Goal: Navigation & Orientation: Find specific page/section

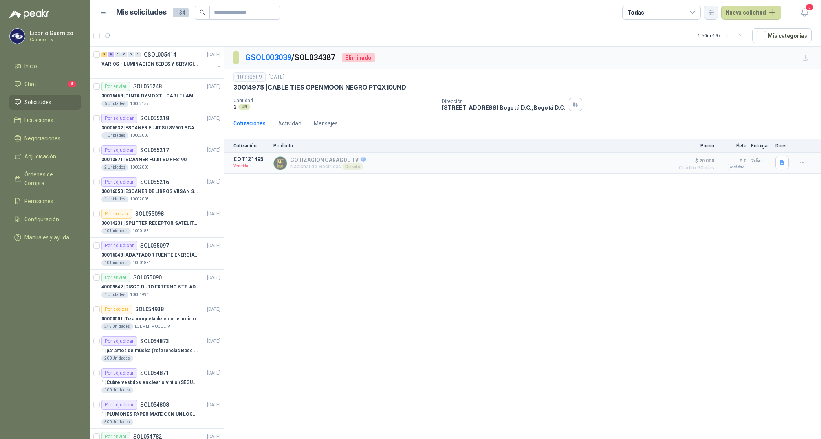
click at [714, 13] on icon "button" at bounding box center [711, 12] width 7 height 7
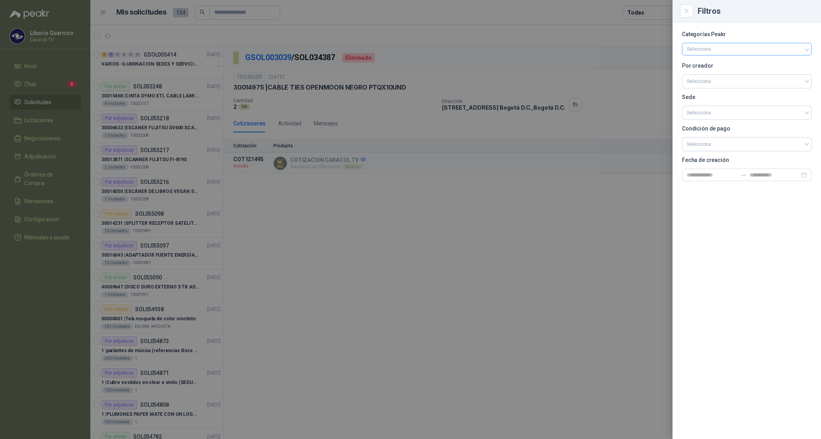
click at [717, 51] on div at bounding box center [743, 48] width 118 height 5
click at [655, 50] on div at bounding box center [410, 219] width 821 height 439
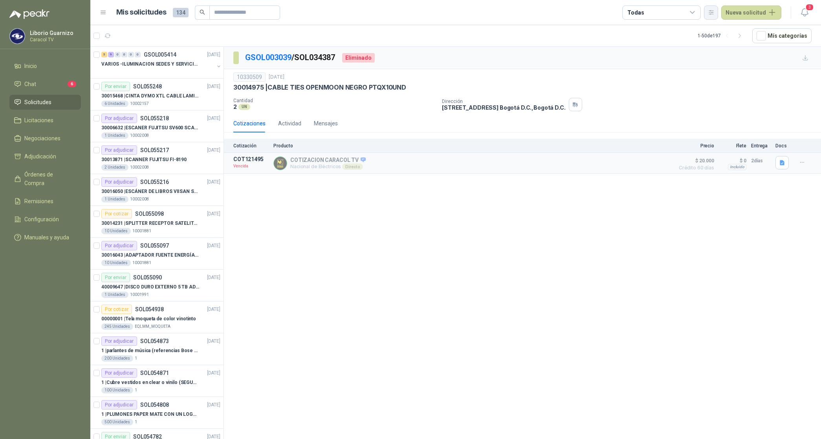
click at [715, 10] on icon "button" at bounding box center [711, 12] width 7 height 7
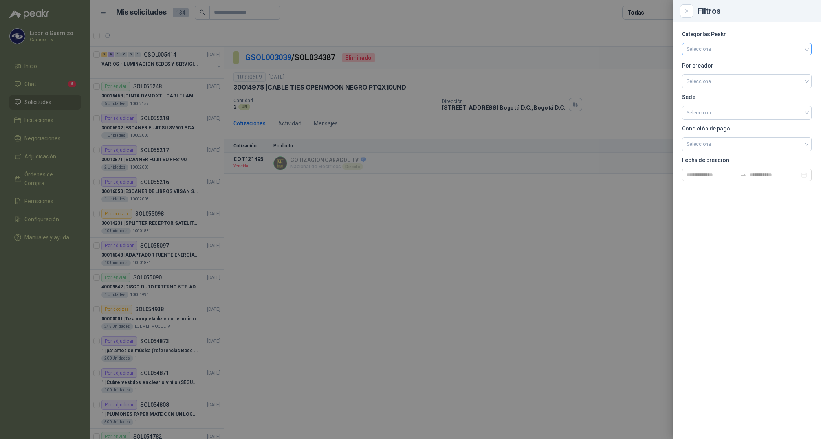
click at [711, 51] on div at bounding box center [743, 48] width 118 height 5
click at [643, 42] on div at bounding box center [410, 219] width 821 height 439
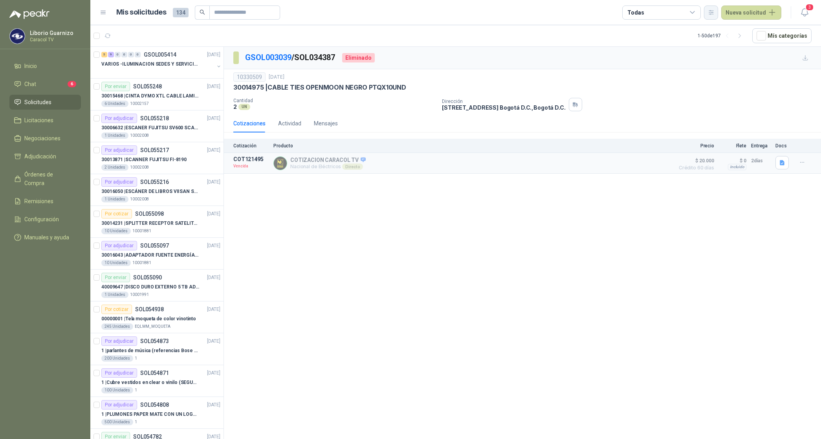
click at [711, 8] on button "button" at bounding box center [711, 12] width 14 height 14
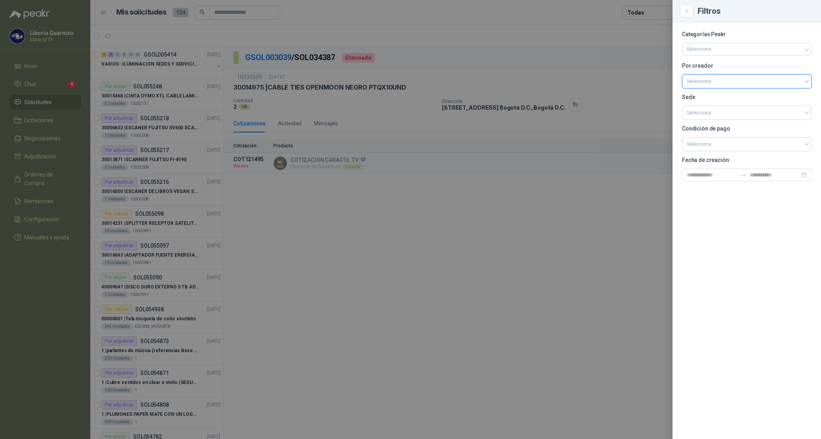
click at [714, 77] on input "search" at bounding box center [747, 81] width 120 height 12
click at [708, 125] on div "[PERSON_NAME]" at bounding box center [746, 123] width 117 height 9
click at [649, 16] on div at bounding box center [410, 219] width 821 height 439
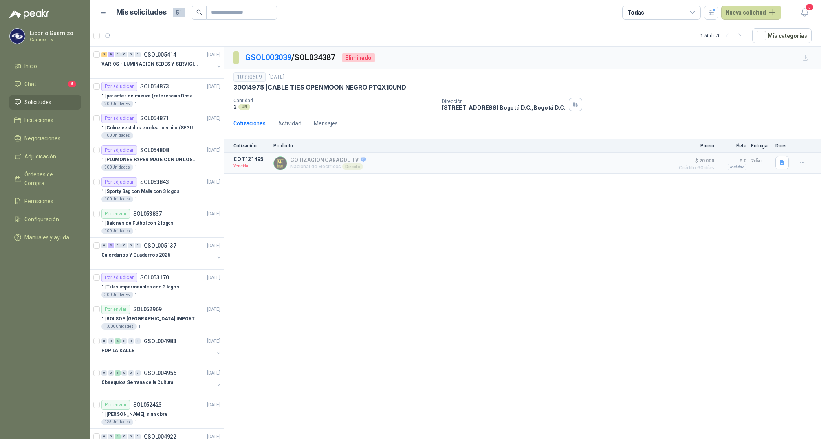
click at [649, 16] on div "Todas" at bounding box center [661, 12] width 79 height 14
click at [656, 48] on div "5 Por cotizar" at bounding box center [650, 45] width 38 height 6
click at [660, 58] on div "21 Por adjudicar" at bounding box center [652, 59] width 43 height 6
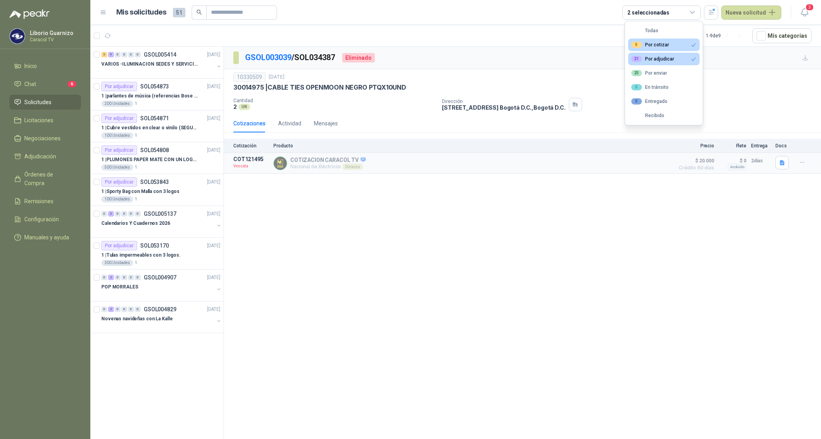
click at [499, 36] on article "1 - 9 de 9 Mís categorías" at bounding box center [455, 35] width 731 height 21
click at [173, 67] on p "VARIOS -ILUMINACION SEDES Y SERVICIOS" at bounding box center [150, 63] width 98 height 7
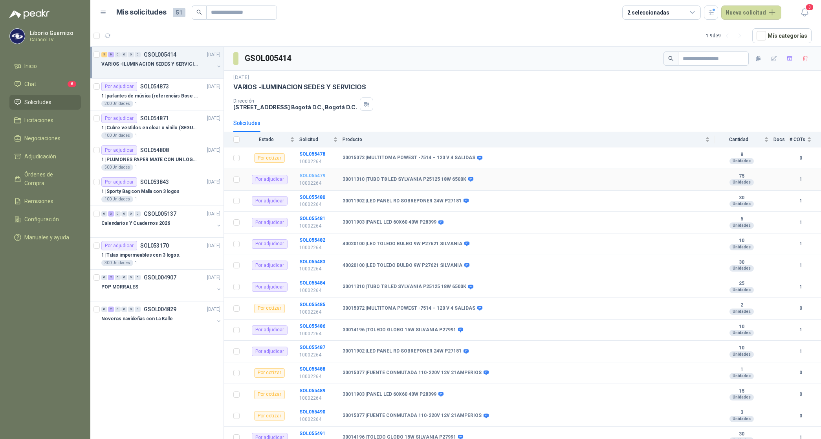
click at [305, 175] on b "SOL055479" at bounding box center [312, 175] width 26 height 5
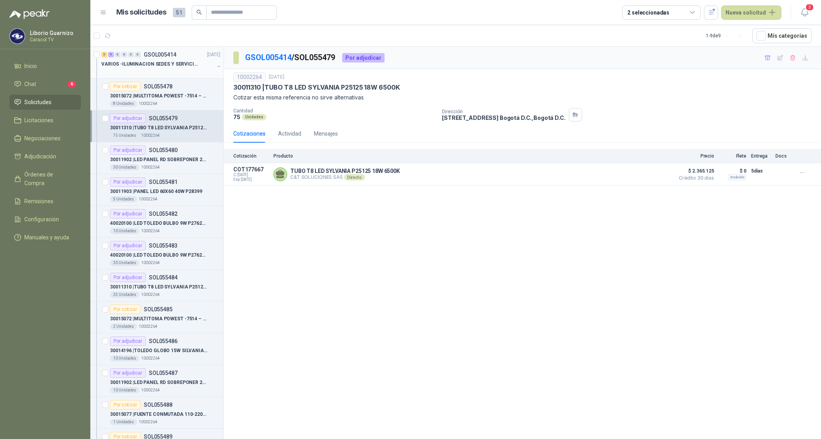
click at [161, 65] on p "VARIOS -ILUMINACION SEDES Y SERVICIOS" at bounding box center [150, 63] width 98 height 7
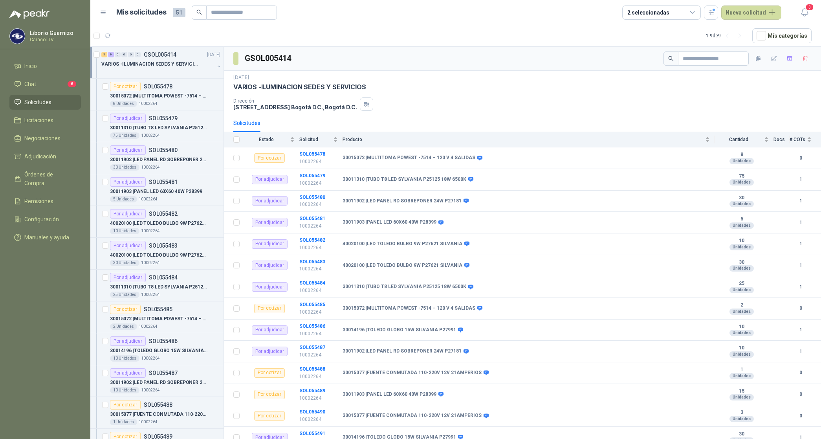
click at [161, 65] on p "VARIOS -ILUMINACION SEDES Y SERVICIOS" at bounding box center [150, 63] width 98 height 7
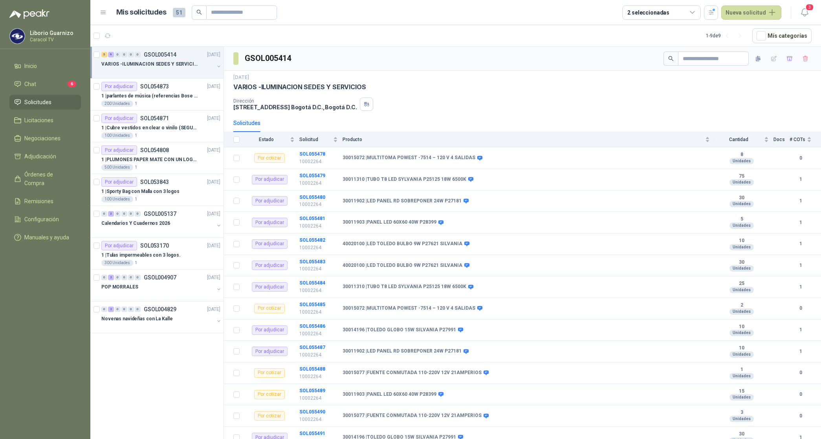
scroll to position [3, 0]
